Goal: Find contact information: Obtain details needed to contact an individual or organization

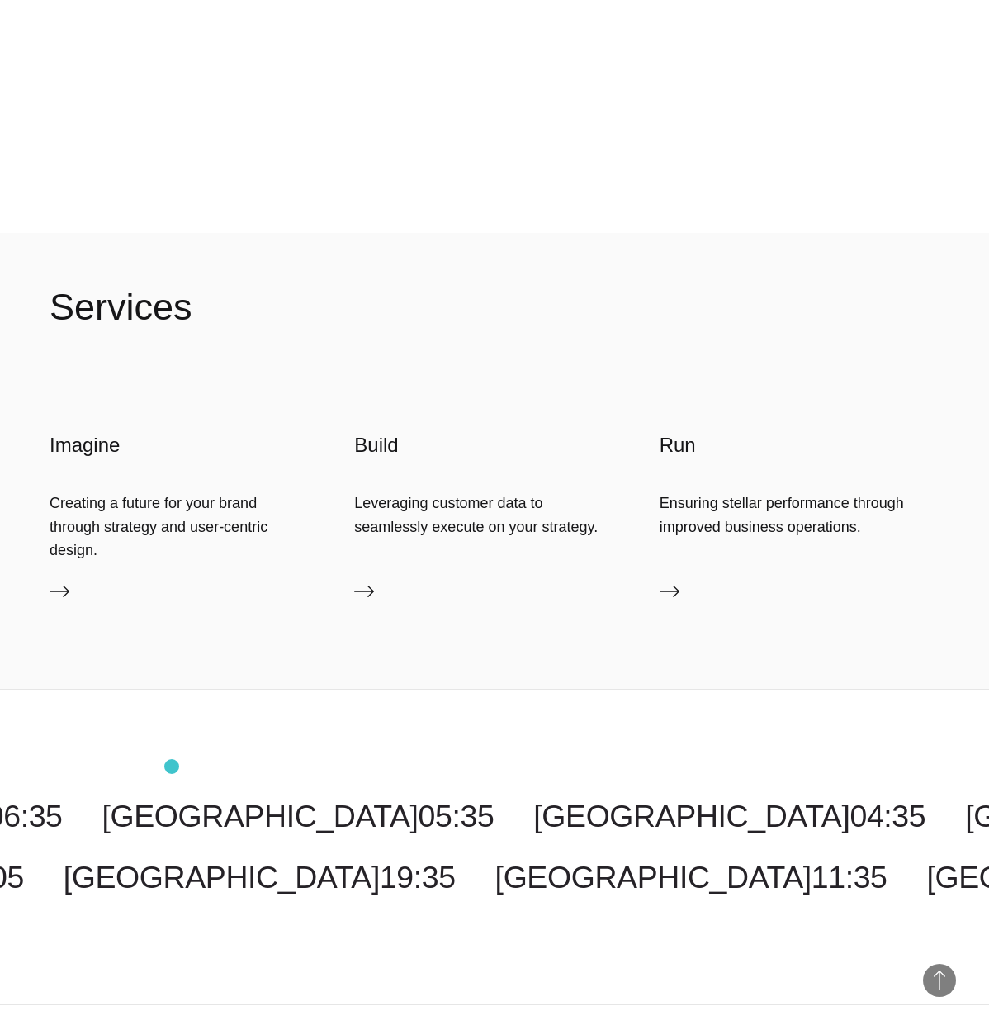
scroll to position [6426, 0]
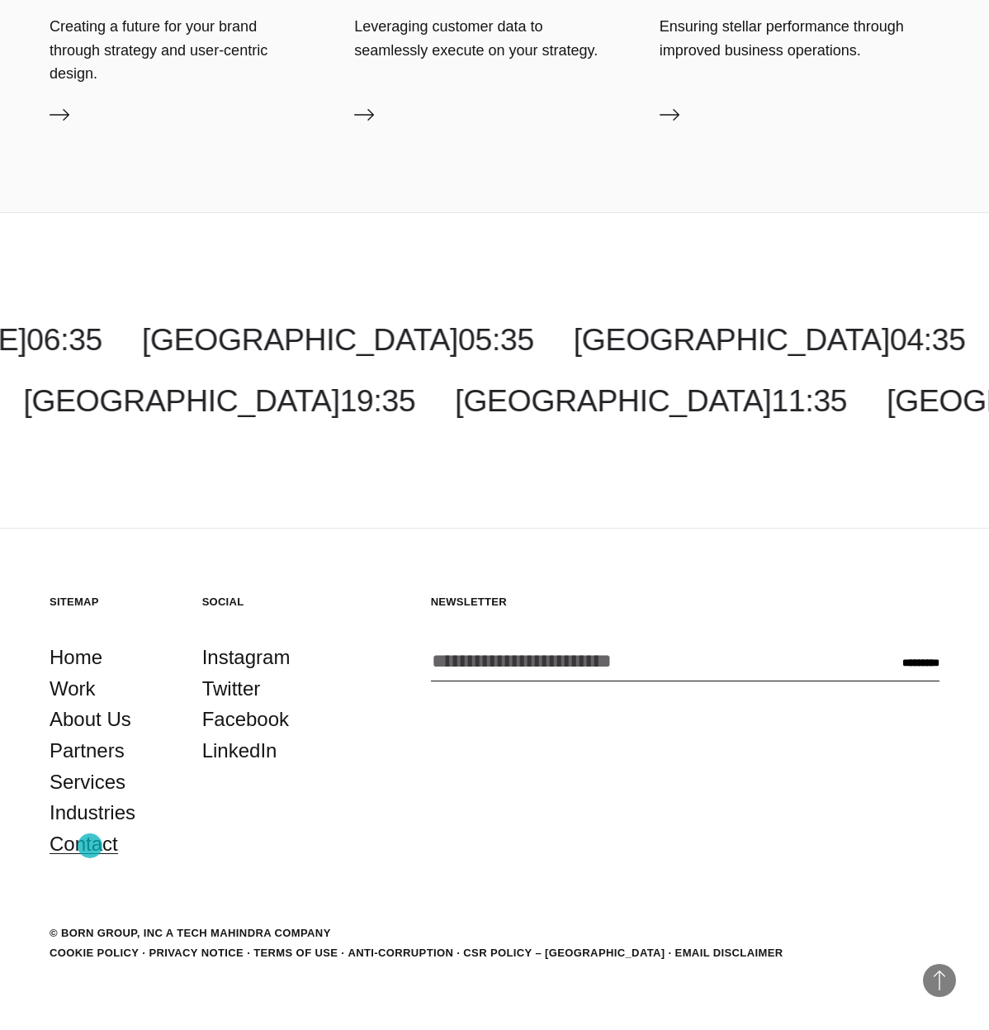
click at [90, 846] on link "Contact" at bounding box center [84, 843] width 69 height 31
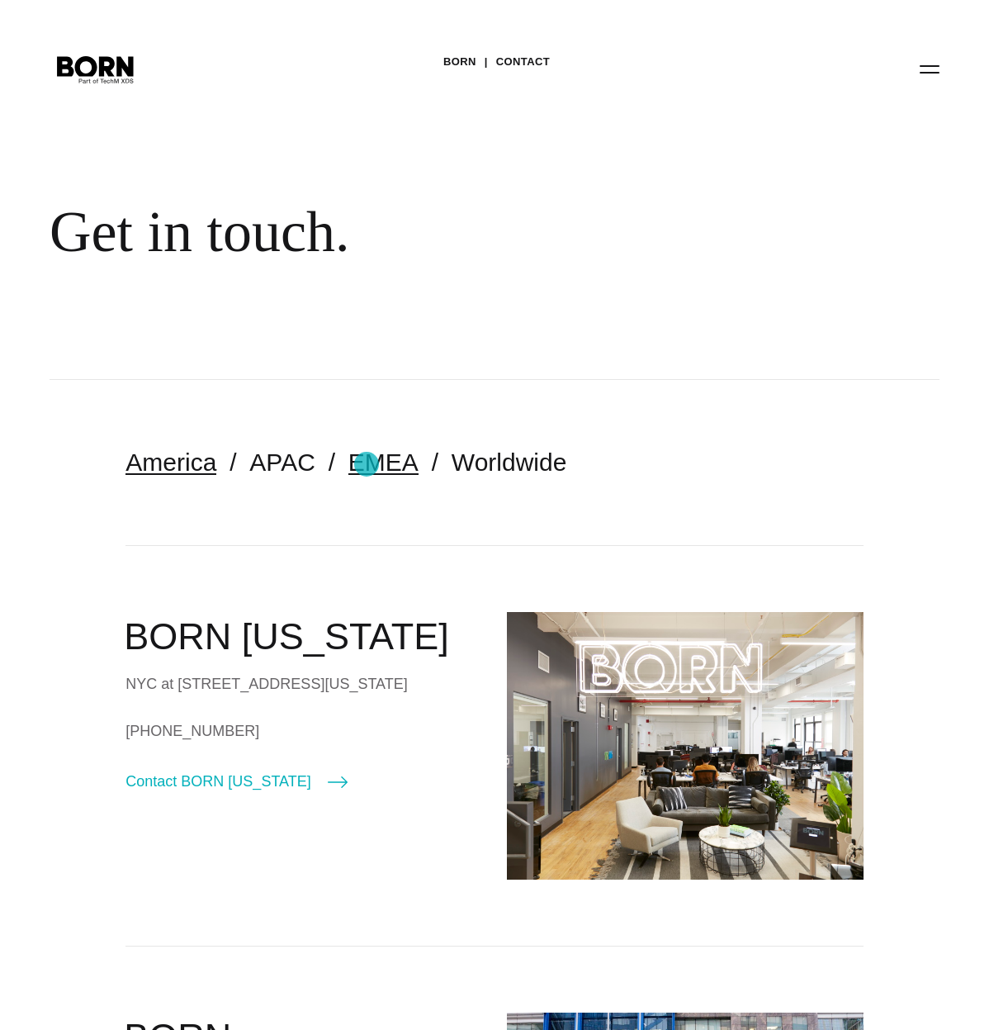
click at [367, 464] on link "EMEA" at bounding box center [384, 461] width 70 height 27
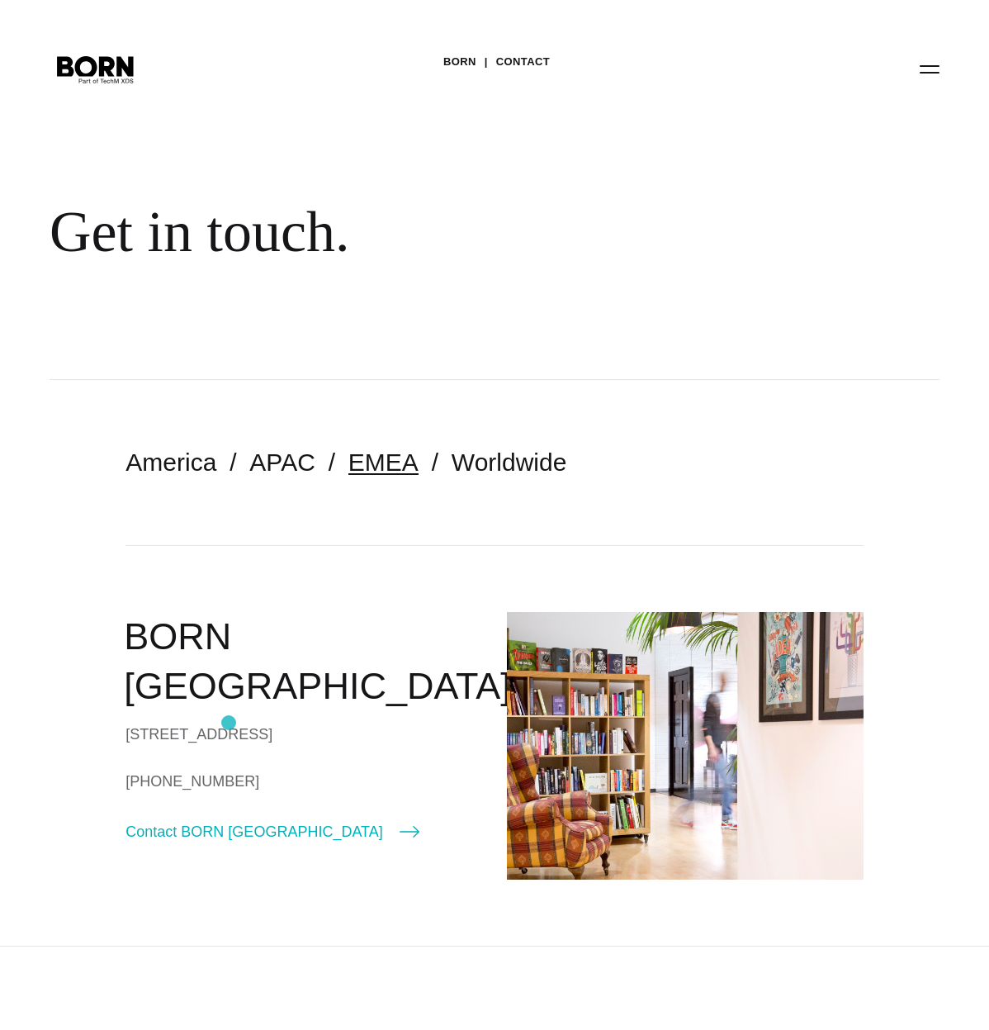
drag, startPoint x: 127, startPoint y: 675, endPoint x: 214, endPoint y: 723, distance: 99.1
click at [214, 723] on div "[STREET_ADDRESS]" at bounding box center [304, 734] width 357 height 25
drag, startPoint x: 214, startPoint y: 723, endPoint x: 141, endPoint y: 698, distance: 76.8
click at [141, 722] on div "[STREET_ADDRESS]" at bounding box center [304, 734] width 357 height 25
drag, startPoint x: 126, startPoint y: 683, endPoint x: 239, endPoint y: 730, distance: 122.5
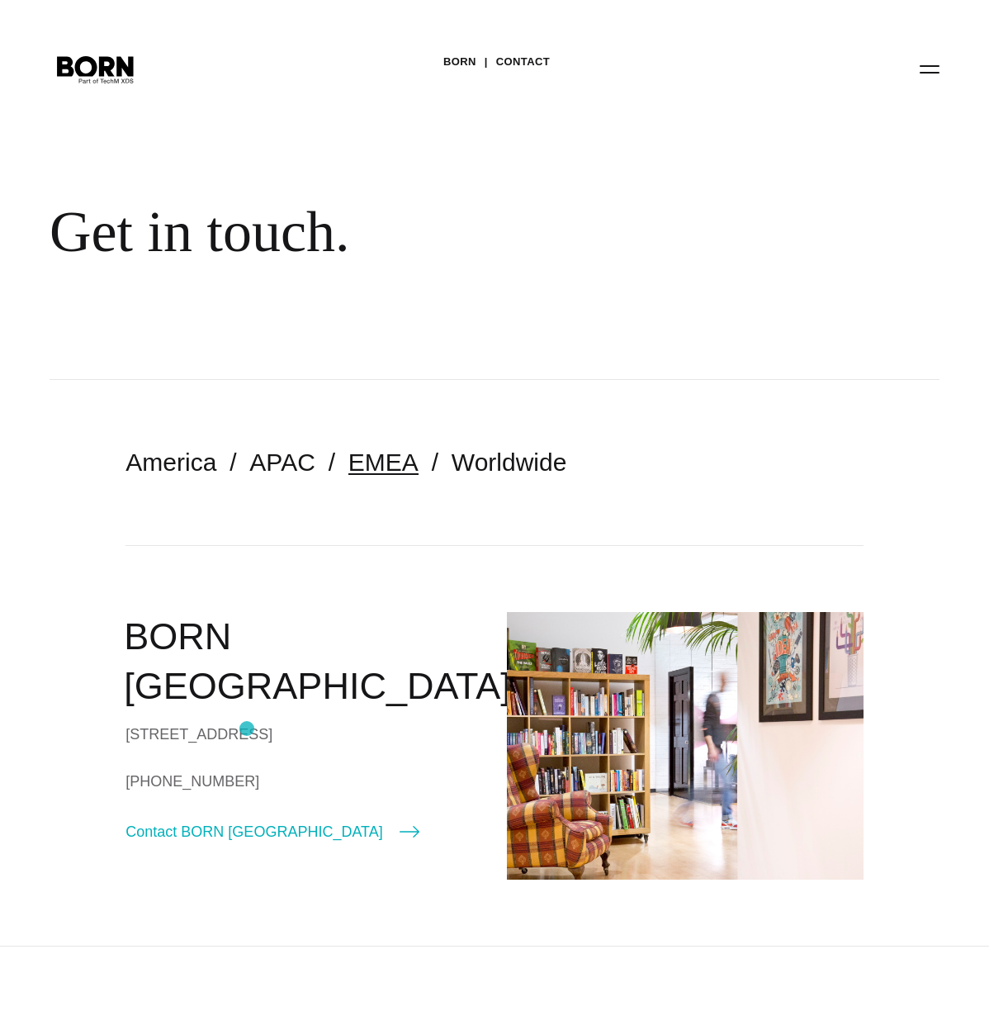
click at [239, 730] on div "[STREET_ADDRESS]" at bounding box center [304, 734] width 357 height 25
drag, startPoint x: 239, startPoint y: 730, endPoint x: 166, endPoint y: 716, distance: 74.8
copy div "[STREET_ADDRESS]"
drag, startPoint x: 486, startPoint y: 188, endPoint x: 470, endPoint y: 157, distance: 35.5
click at [486, 188] on div "BORN Contact Get in touch." at bounding box center [494, 190] width 989 height 380
